Goal: Transaction & Acquisition: Subscribe to service/newsletter

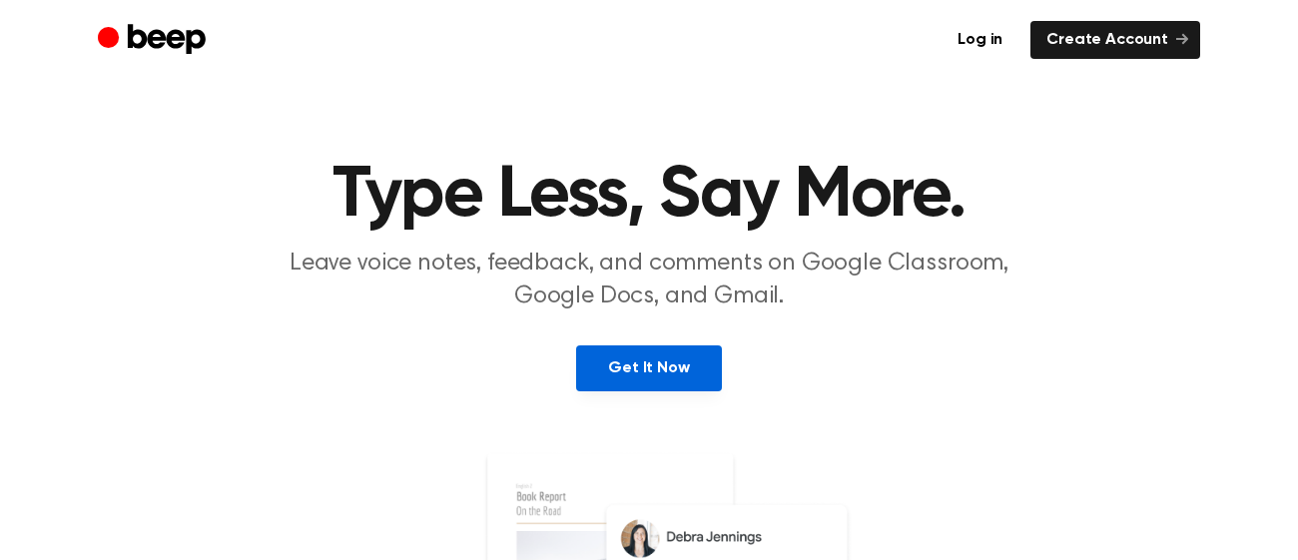
click at [674, 363] on link "Get It Now" at bounding box center [648, 368] width 145 height 46
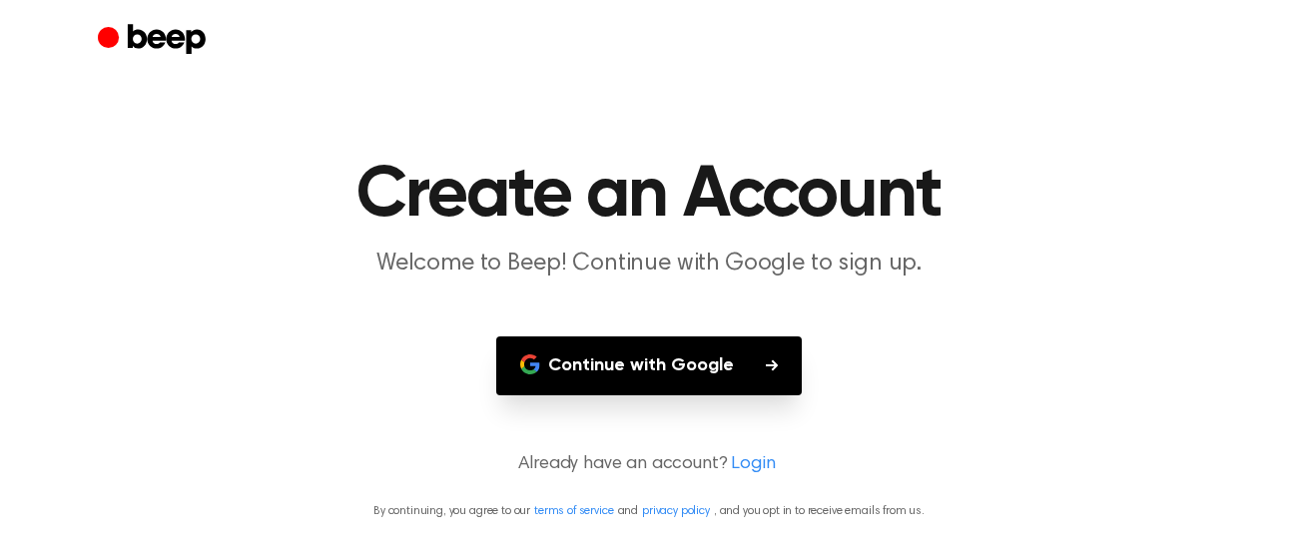
click at [684, 357] on button "Continue with Google" at bounding box center [649, 365] width 306 height 59
